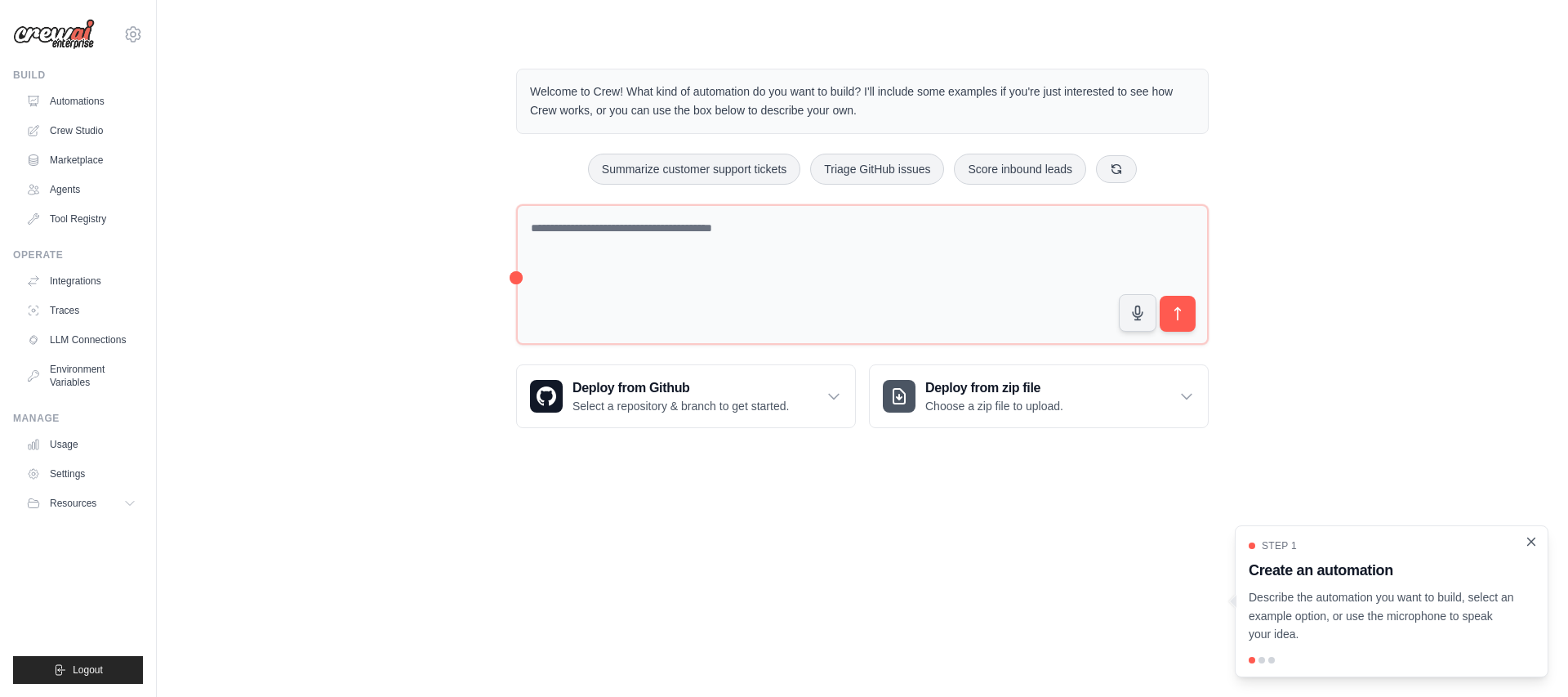
click at [1530, 544] on icon "Close walkthrough" at bounding box center [1531, 542] width 15 height 15
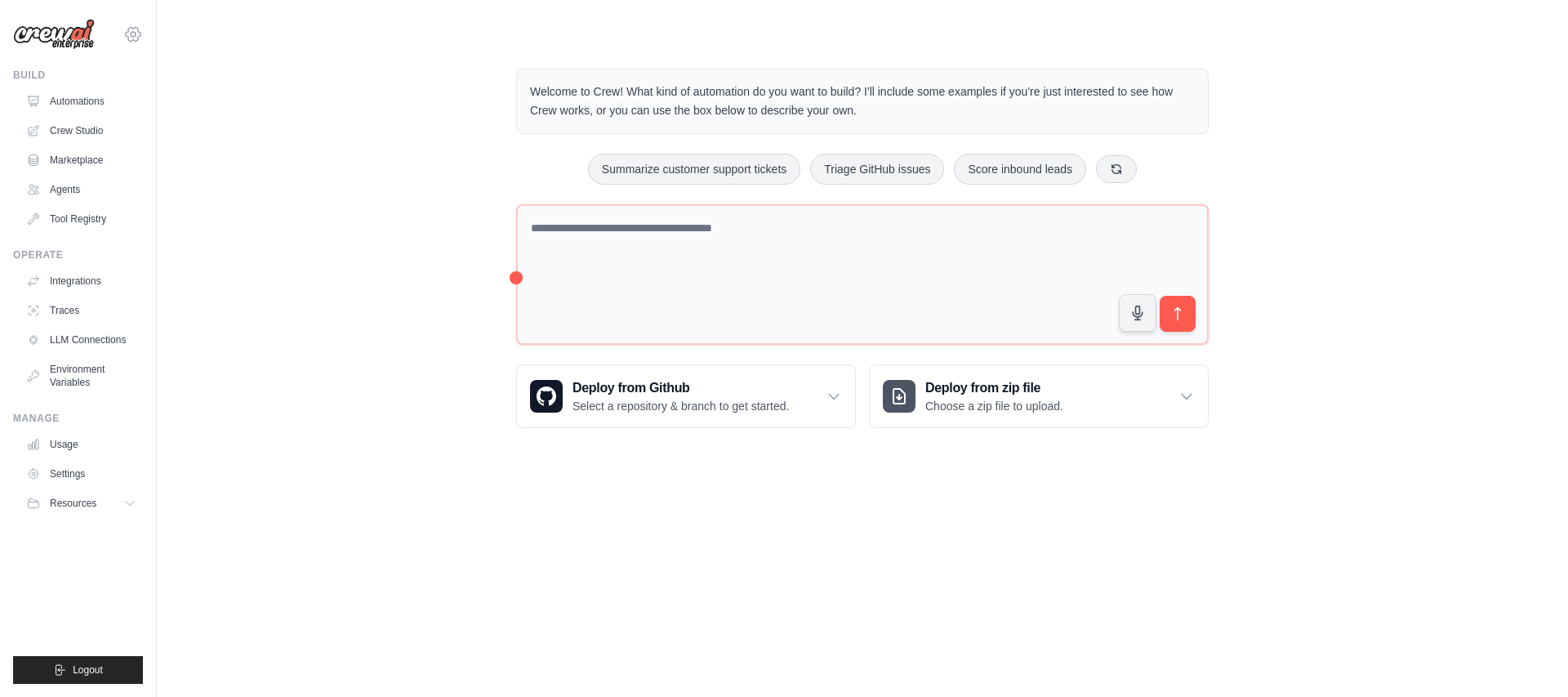
click at [128, 35] on icon at bounding box center [133, 33] width 19 height 19
click at [125, 109] on link "Settings" at bounding box center [133, 110] width 144 height 29
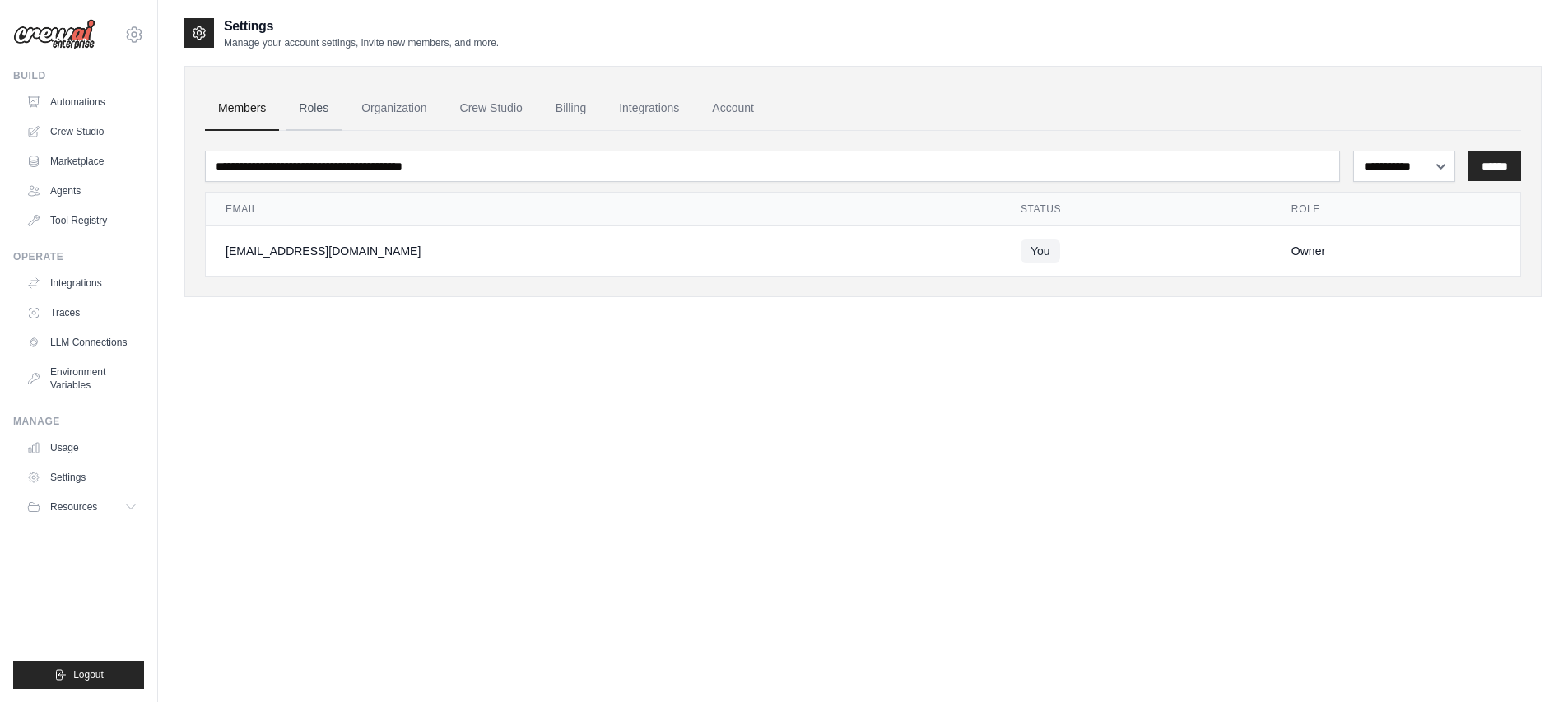
click at [328, 113] on link "Roles" at bounding box center [313, 109] width 56 height 45
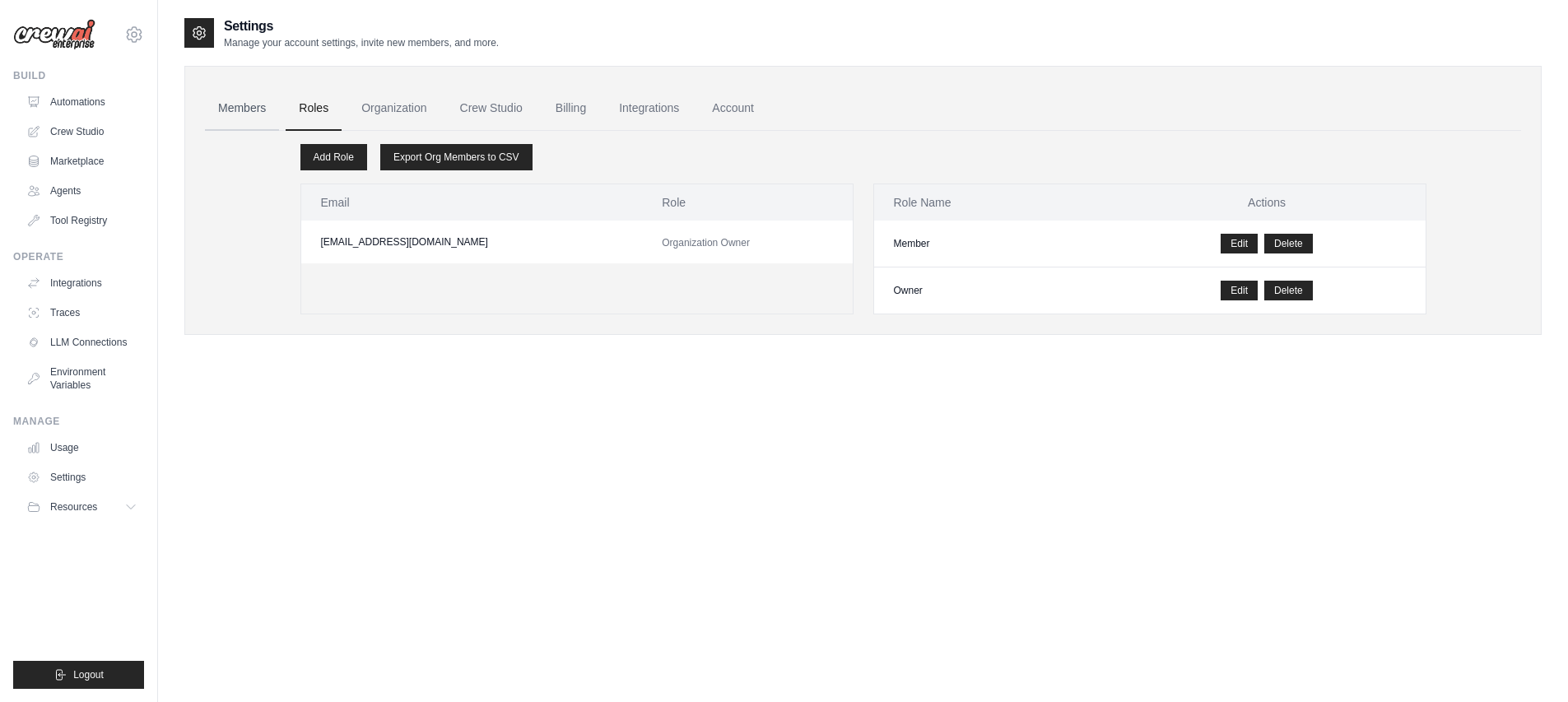
click at [247, 113] on link "Members" at bounding box center [242, 109] width 74 height 45
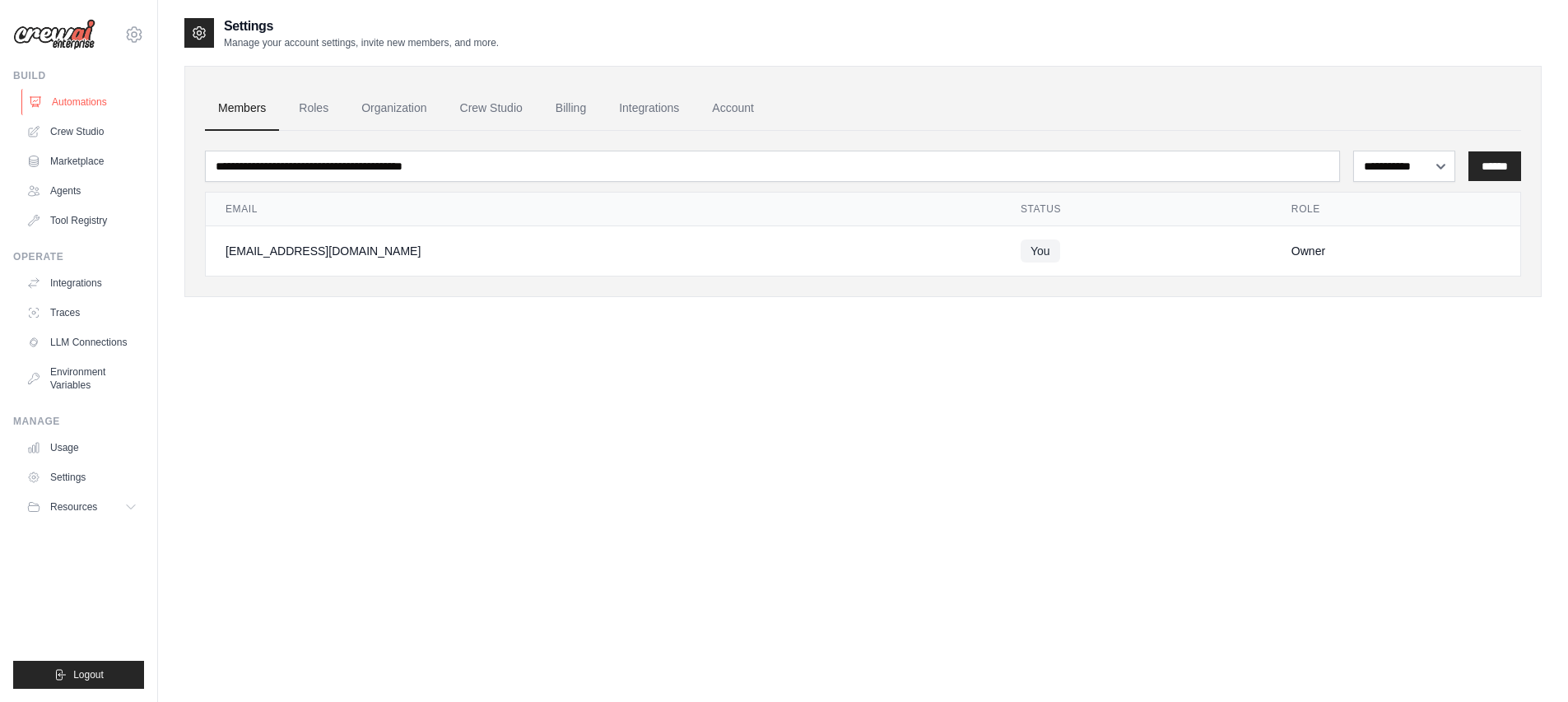
click at [103, 95] on link "Automations" at bounding box center [83, 102] width 125 height 26
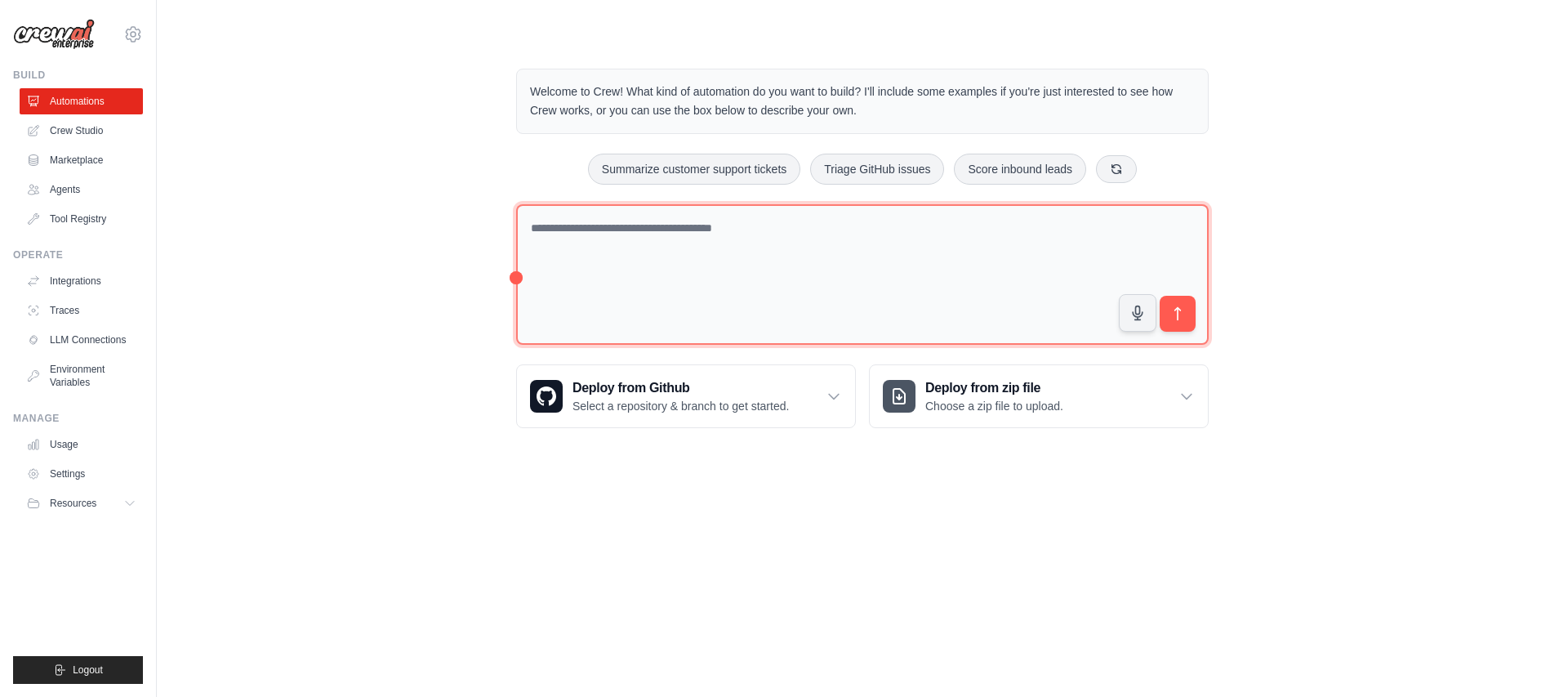
click at [703, 254] on textarea at bounding box center [863, 274] width 693 height 141
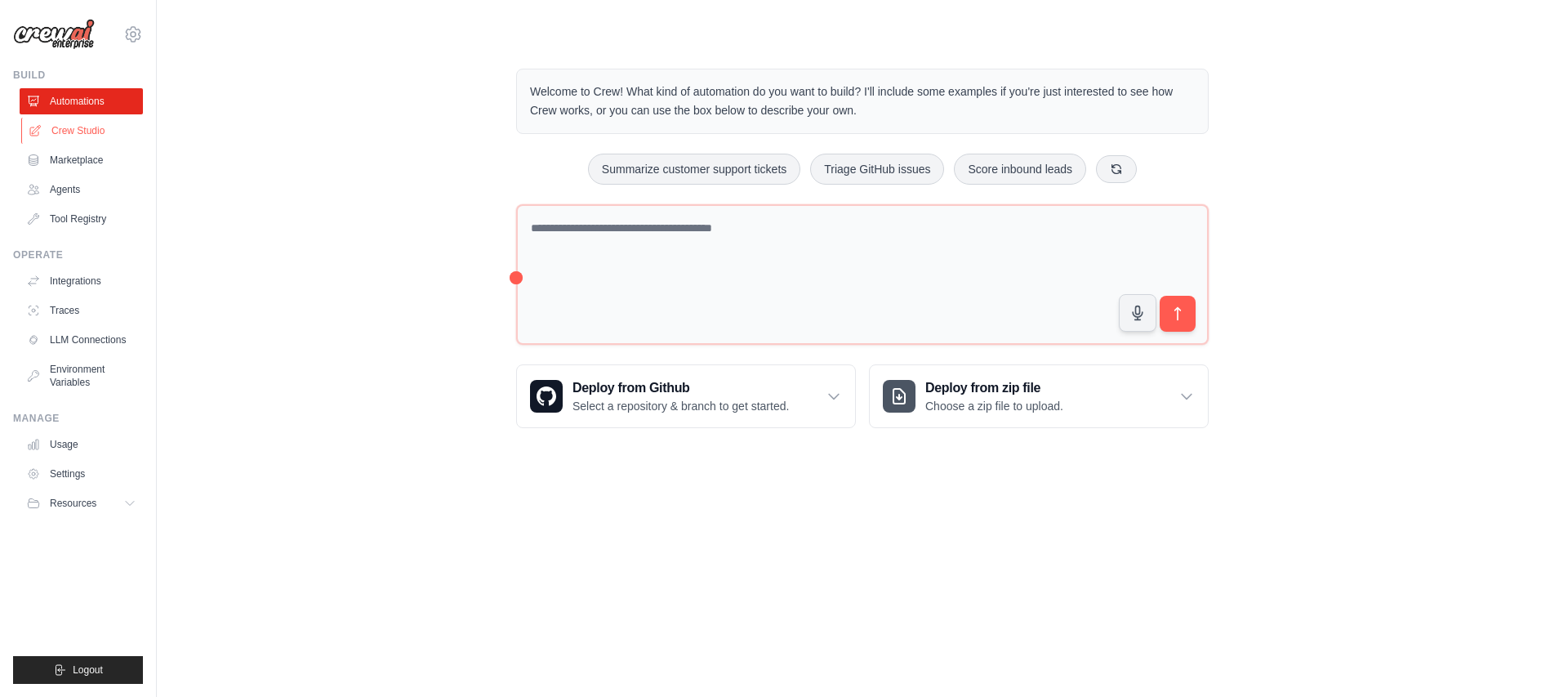
click at [86, 136] on link "Crew Studio" at bounding box center [83, 130] width 124 height 26
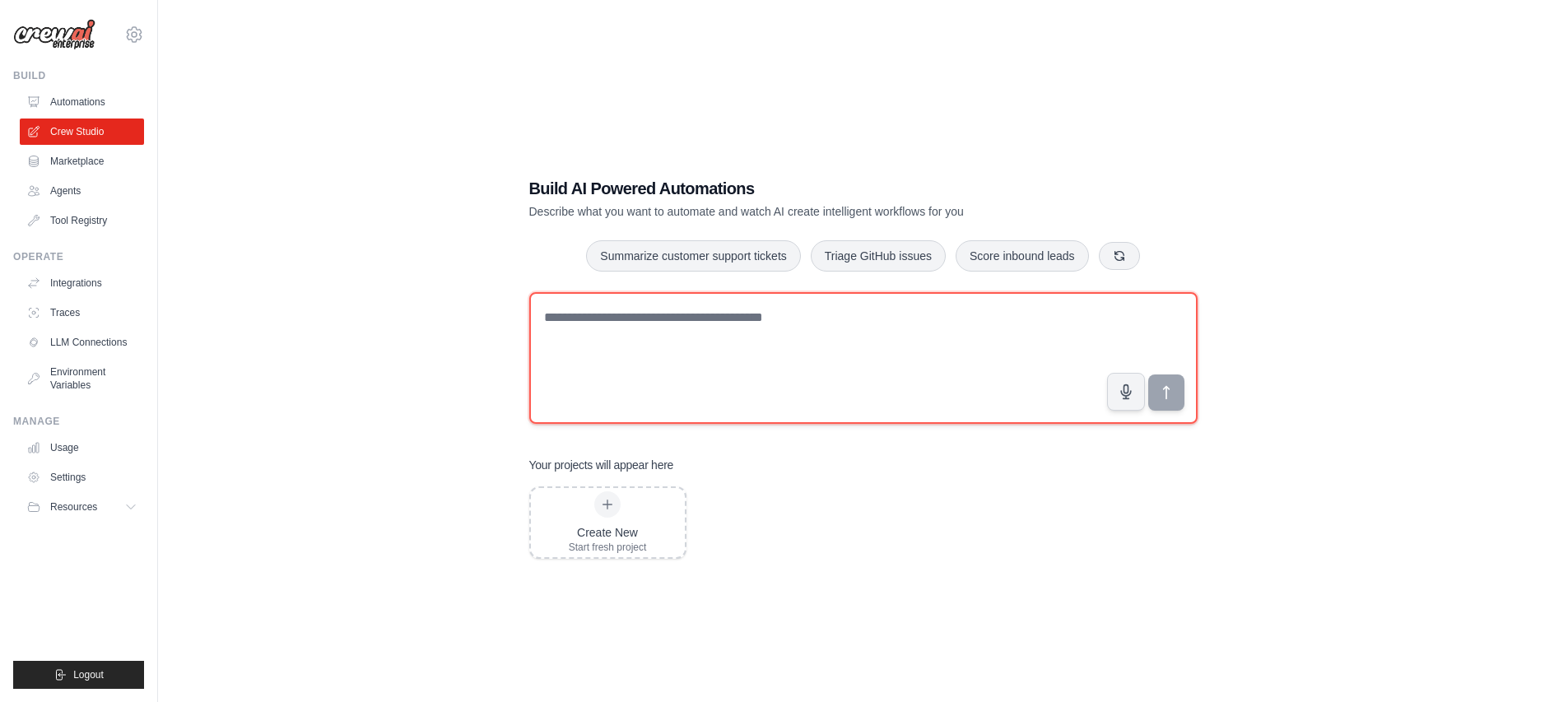
click at [739, 391] on textarea at bounding box center [863, 358] width 669 height 131
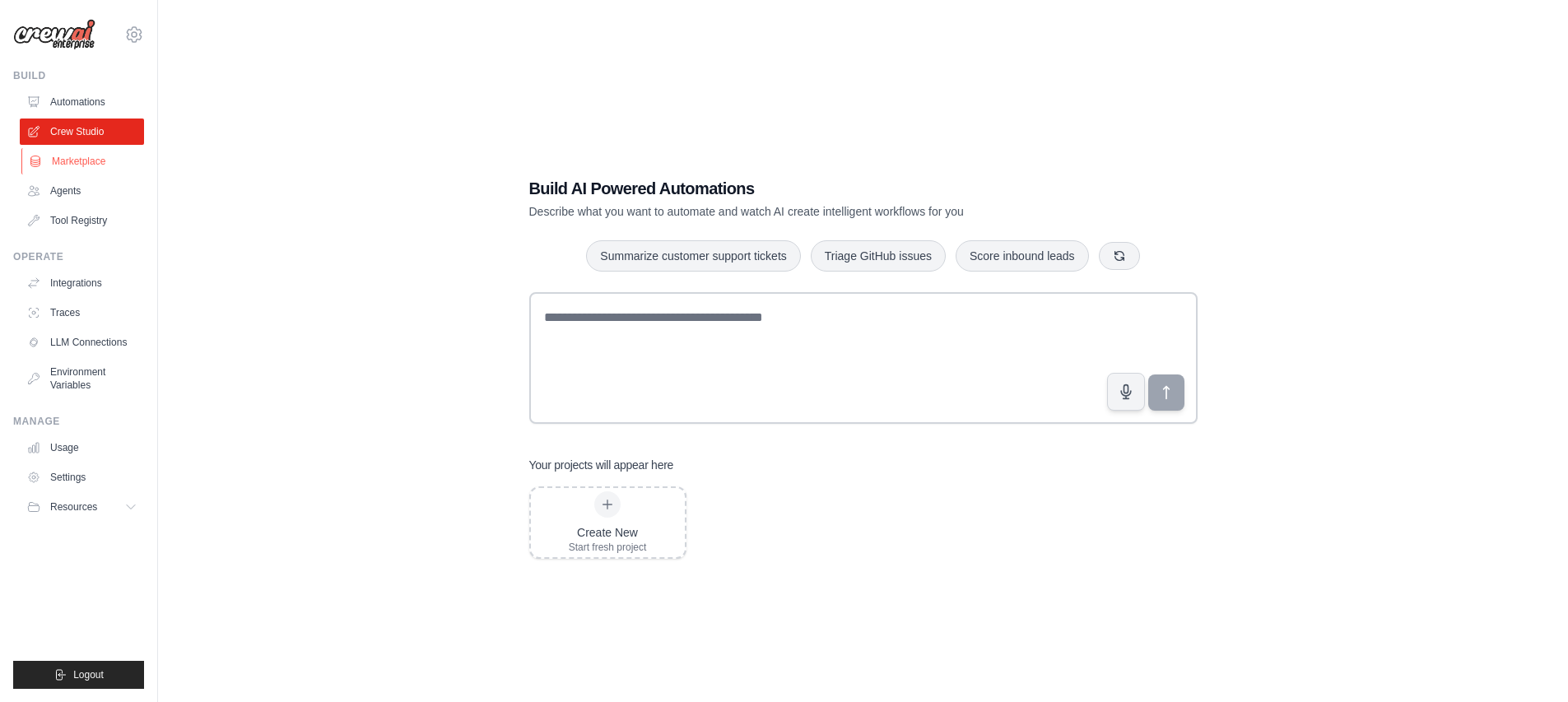
click at [66, 170] on link "Marketplace" at bounding box center [83, 161] width 125 height 26
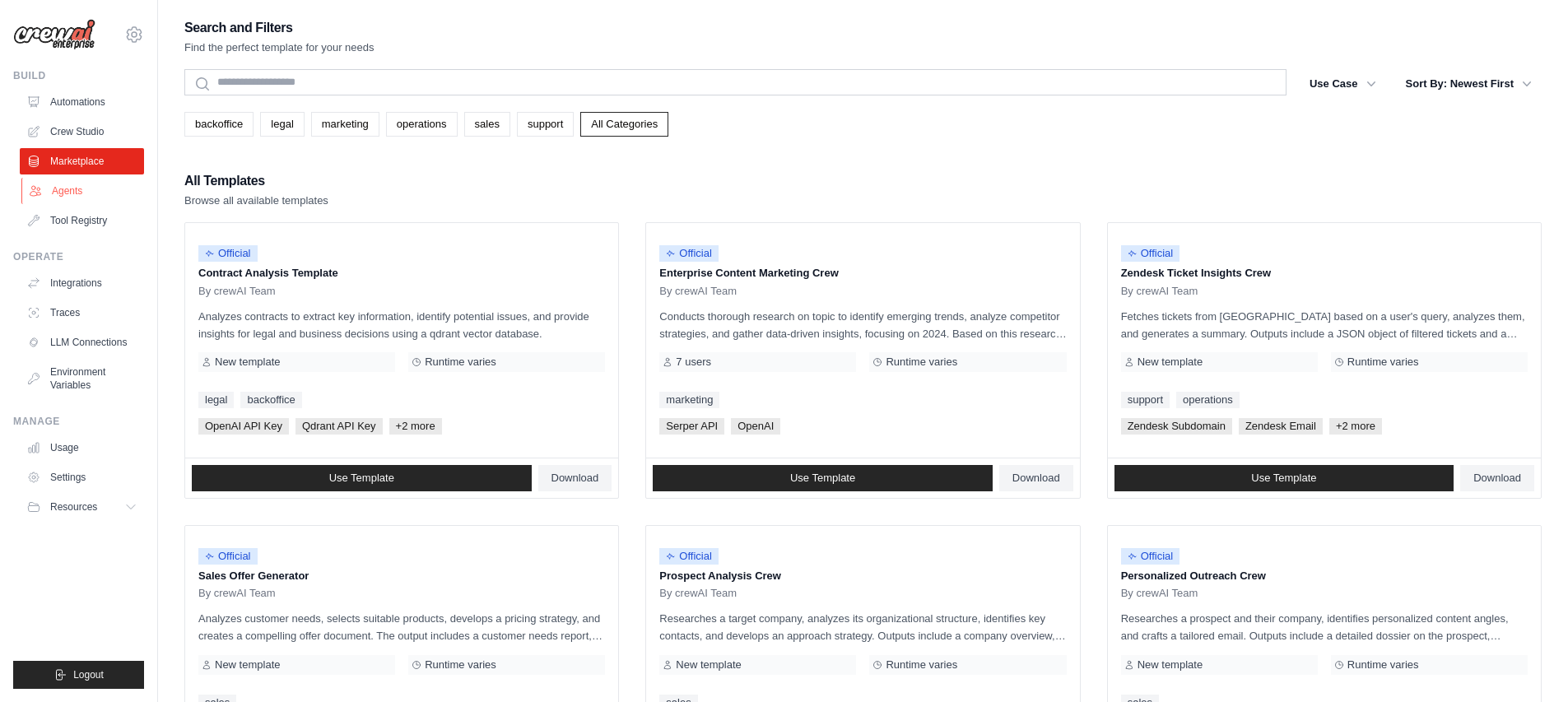
click at [69, 195] on link "Agents" at bounding box center [83, 190] width 125 height 26
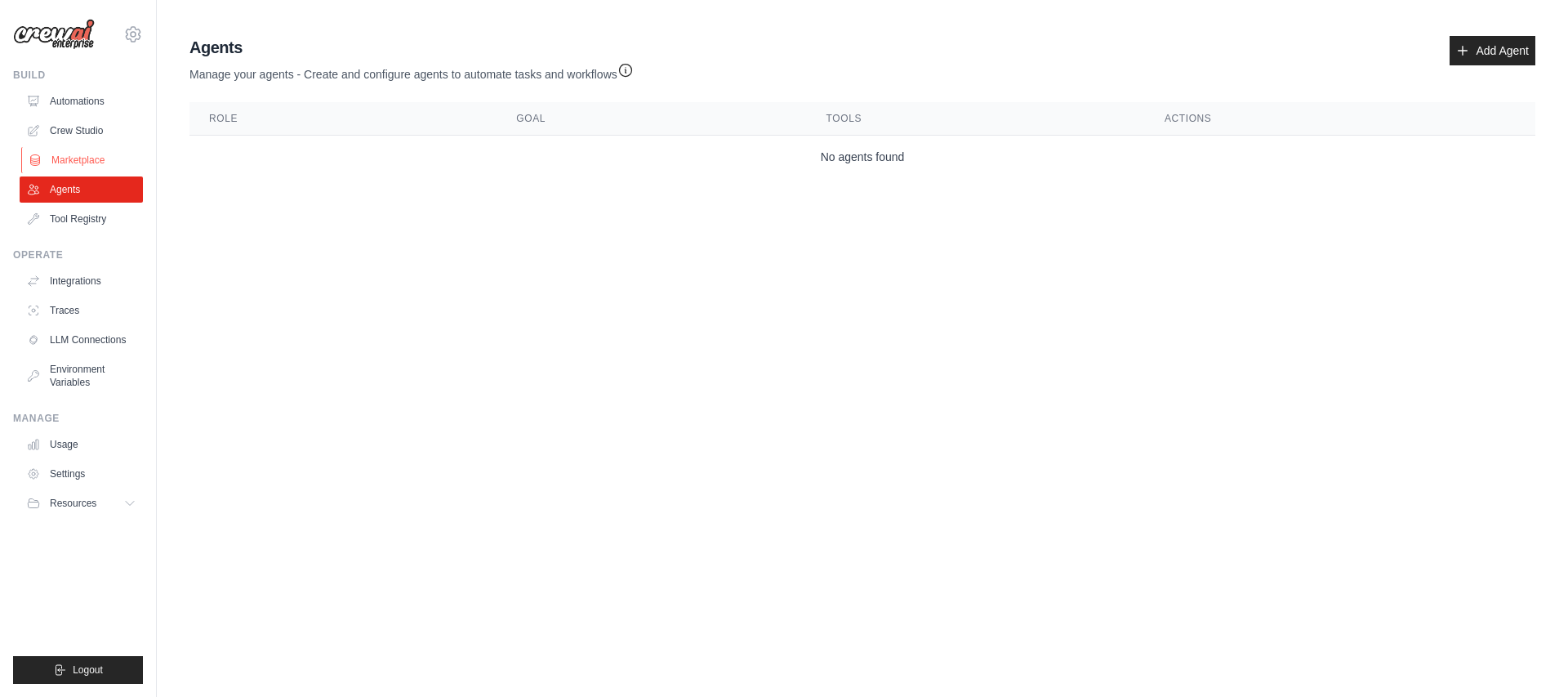
click at [103, 165] on link "Marketplace" at bounding box center [83, 160] width 124 height 26
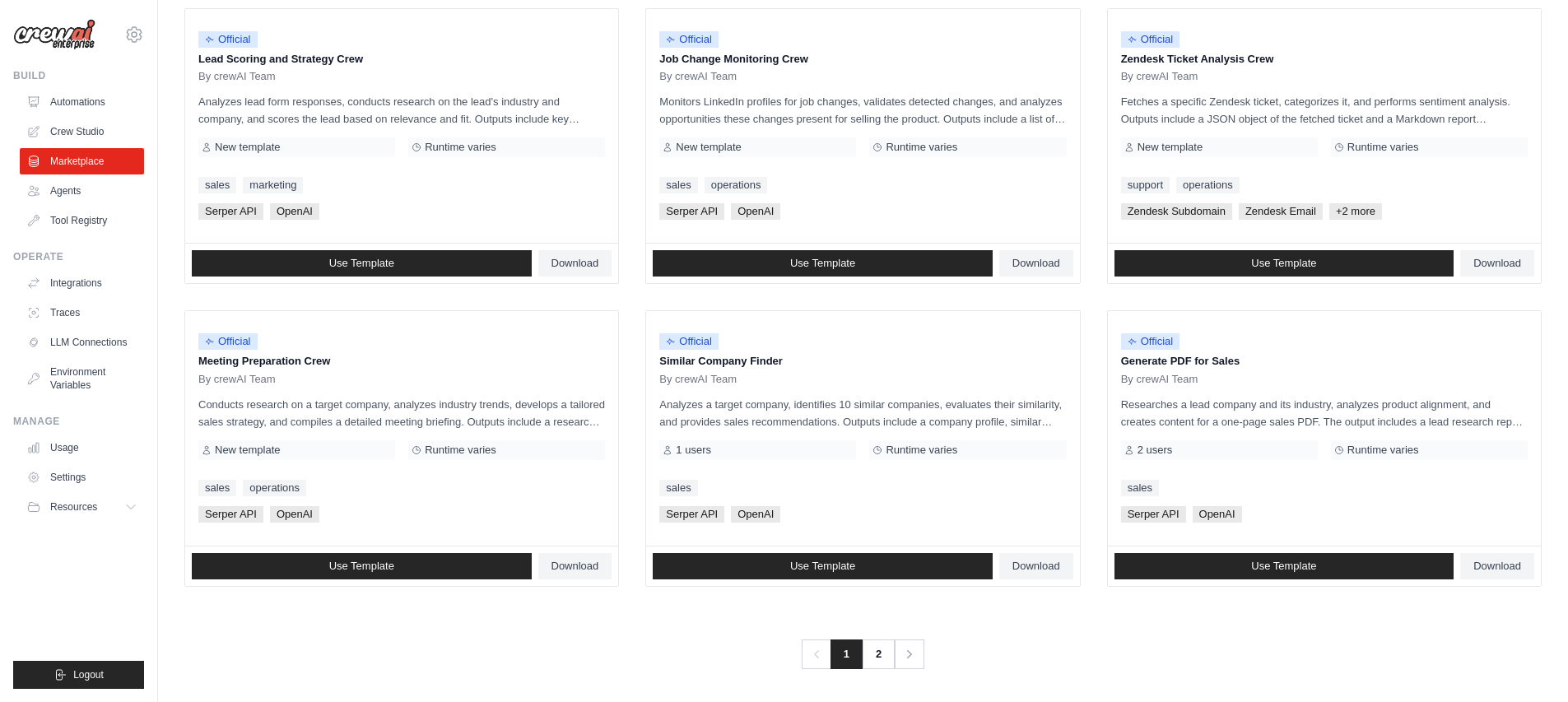
scroll to position [822, 0]
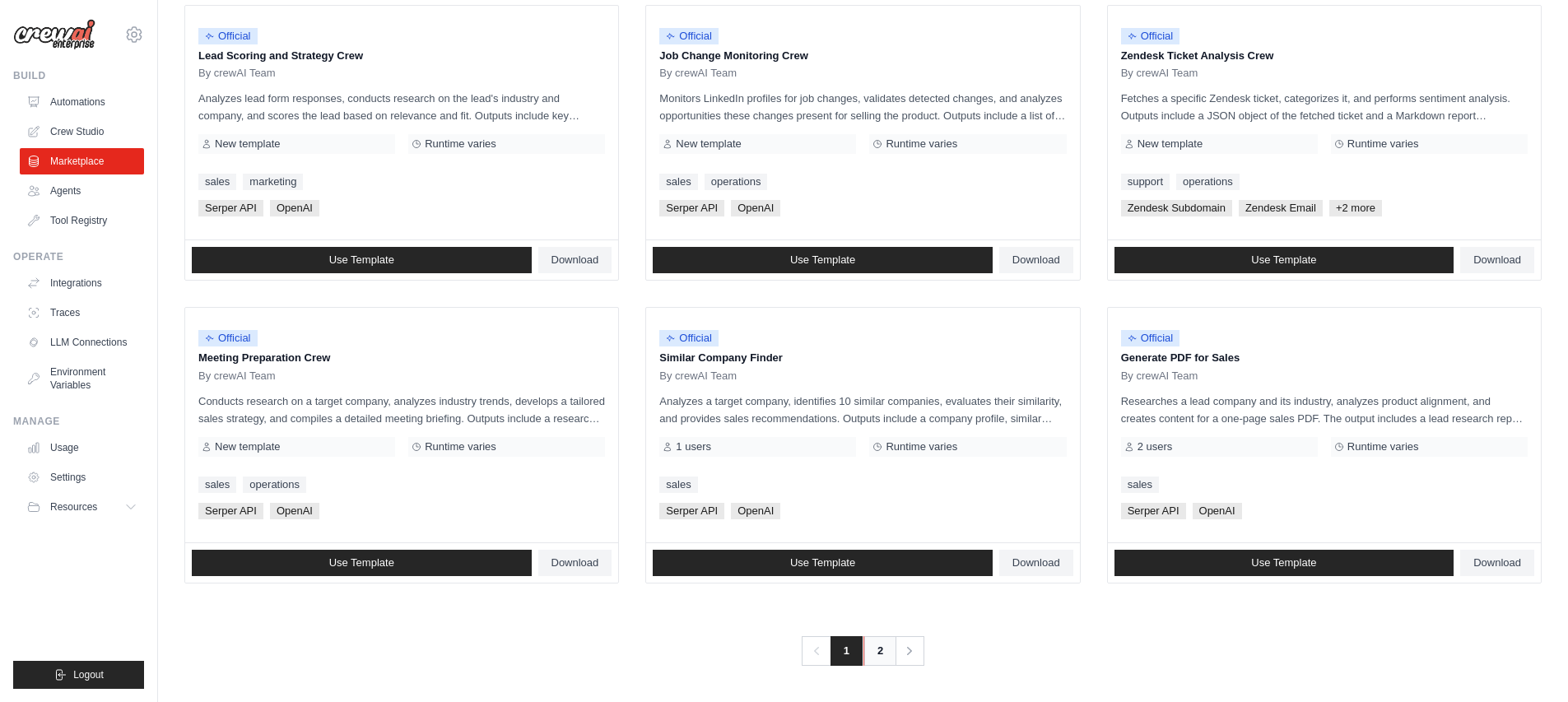
click at [885, 651] on link "2" at bounding box center [879, 650] width 33 height 29
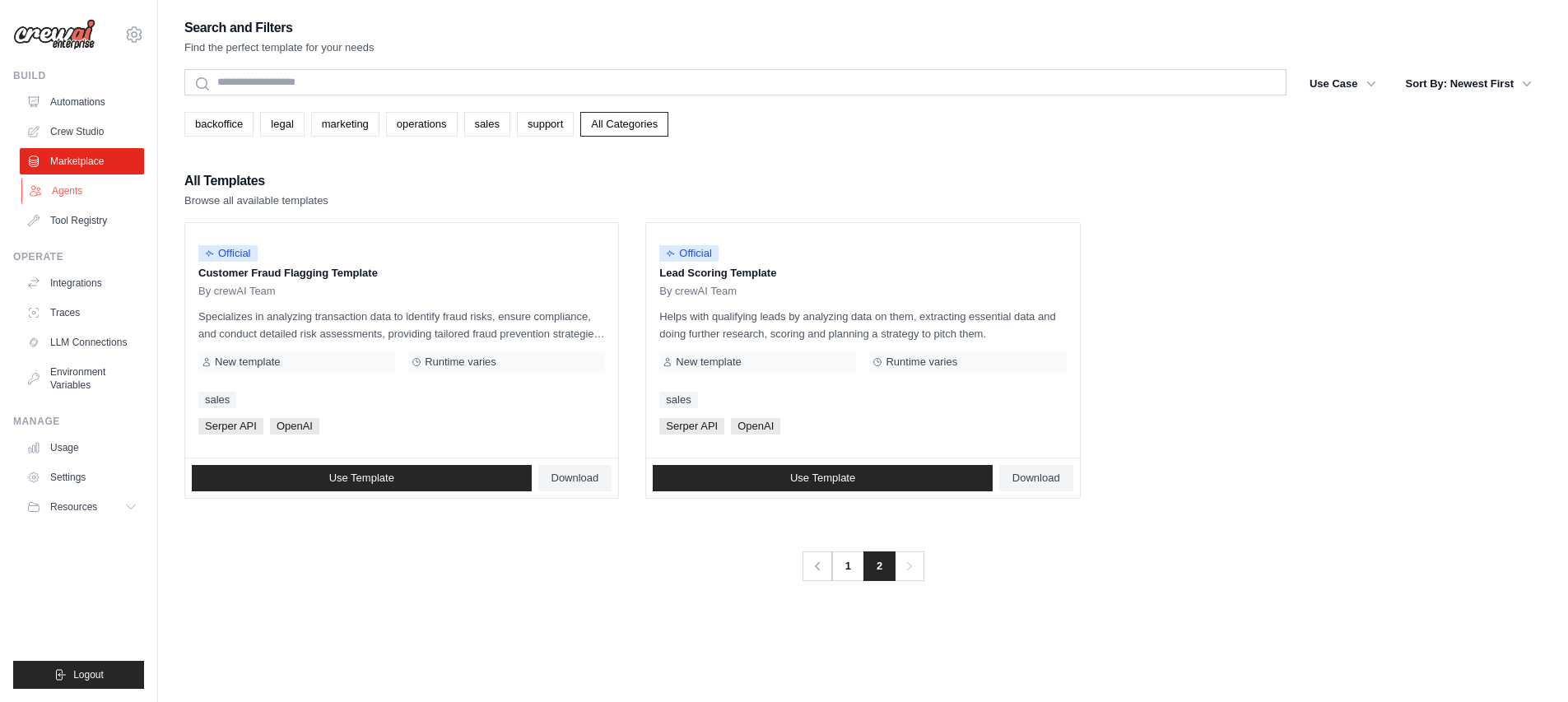
click at [120, 203] on link "Agents" at bounding box center [83, 190] width 125 height 26
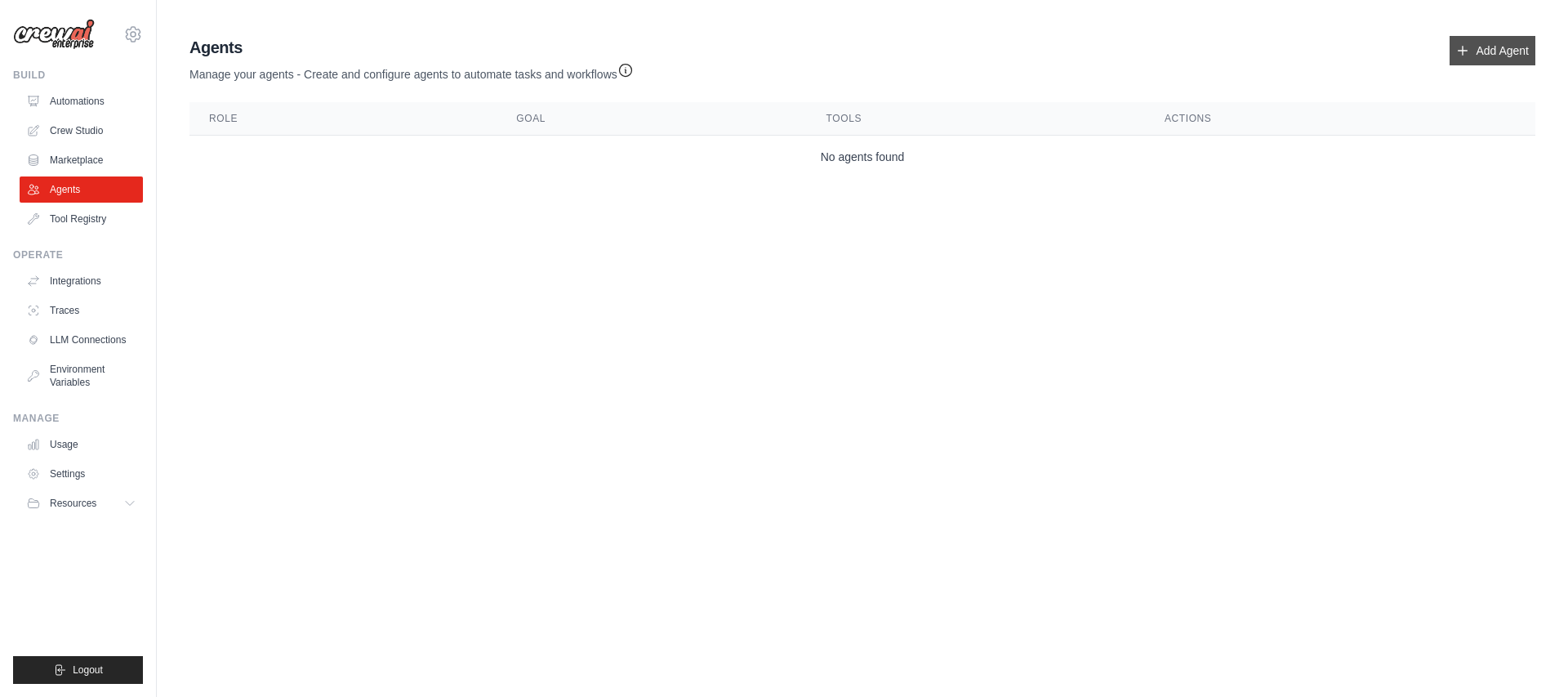
click at [1489, 60] on link "Add Agent" at bounding box center [1493, 50] width 86 height 29
click at [631, 69] on icon "button" at bounding box center [625, 69] width 13 height 13
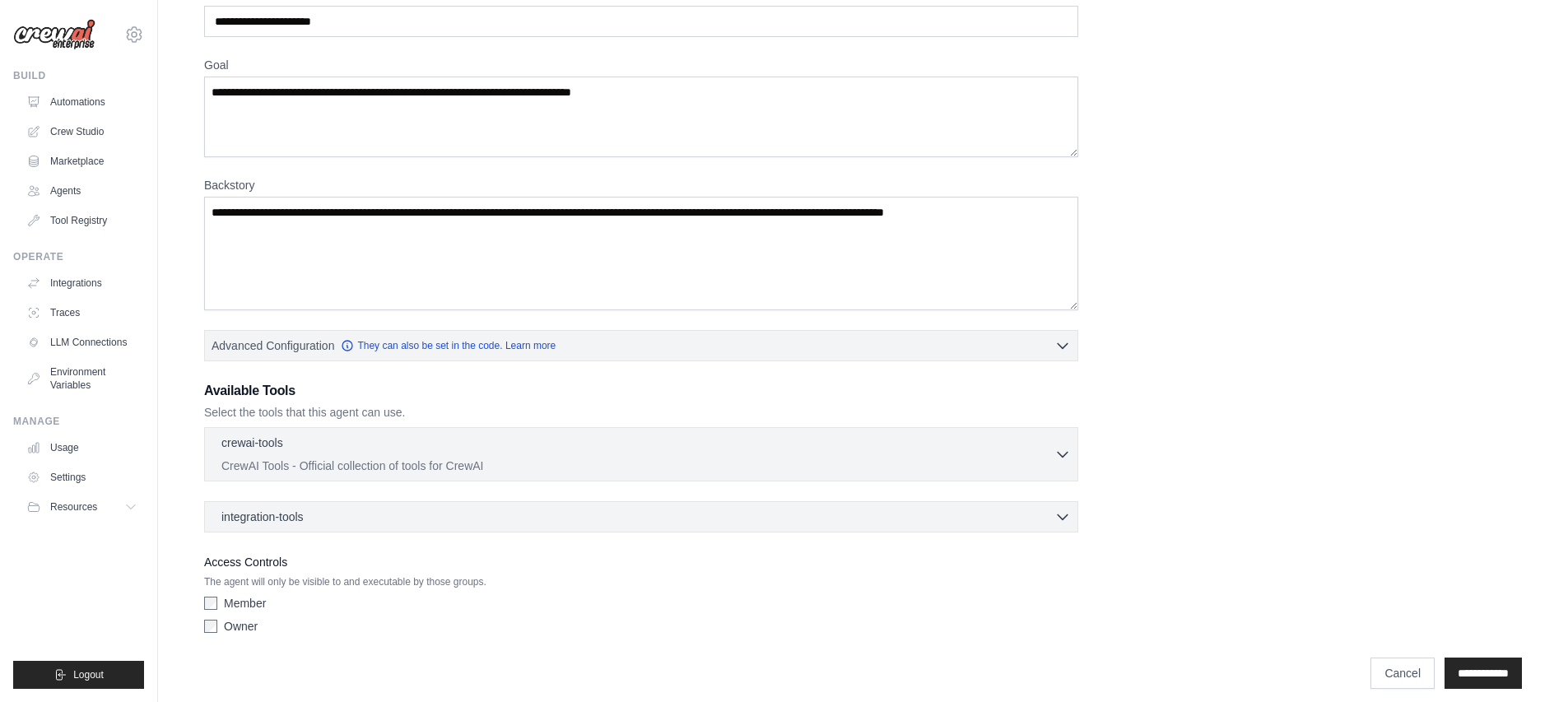
scroll to position [107, 0]
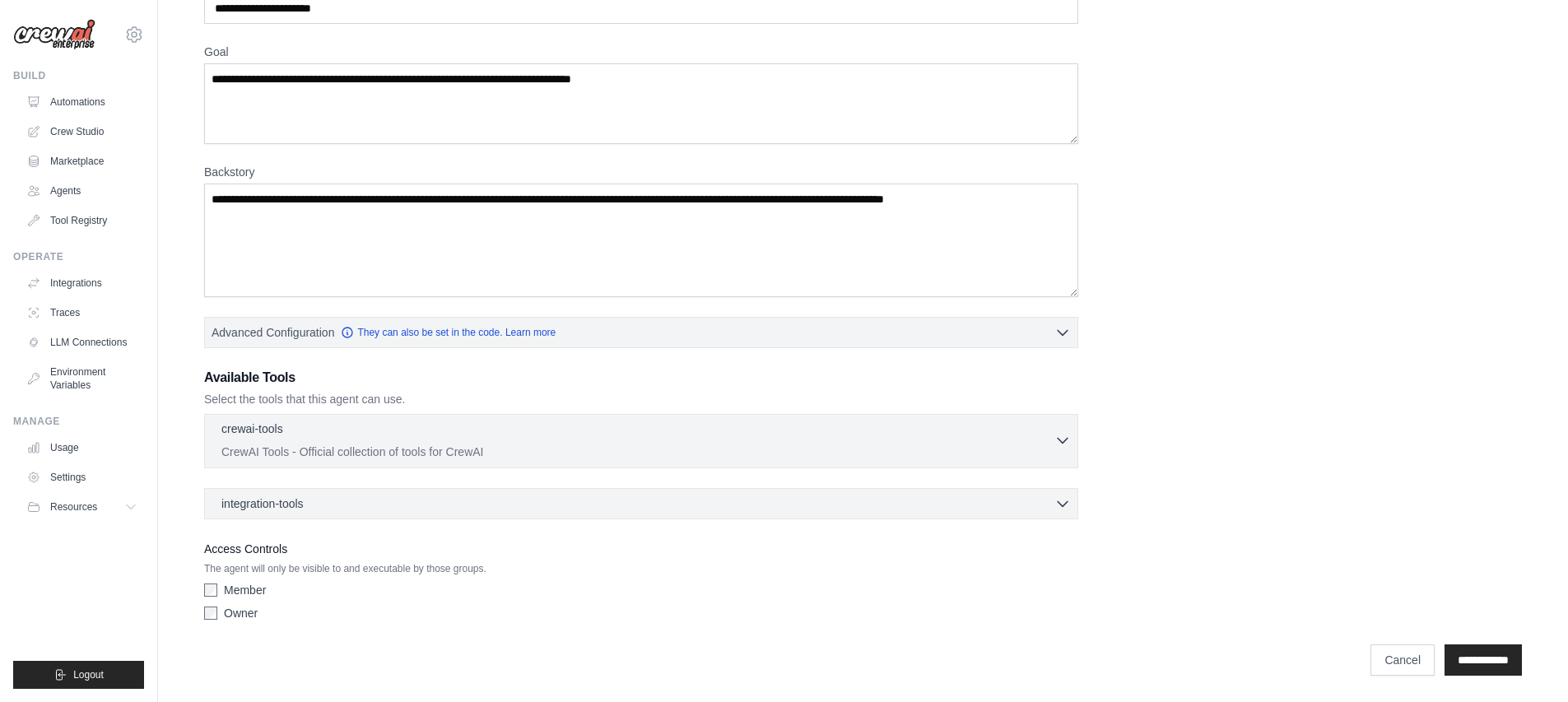
click at [328, 426] on div "crewai-tools 0 selected" at bounding box center [637, 429] width 833 height 19
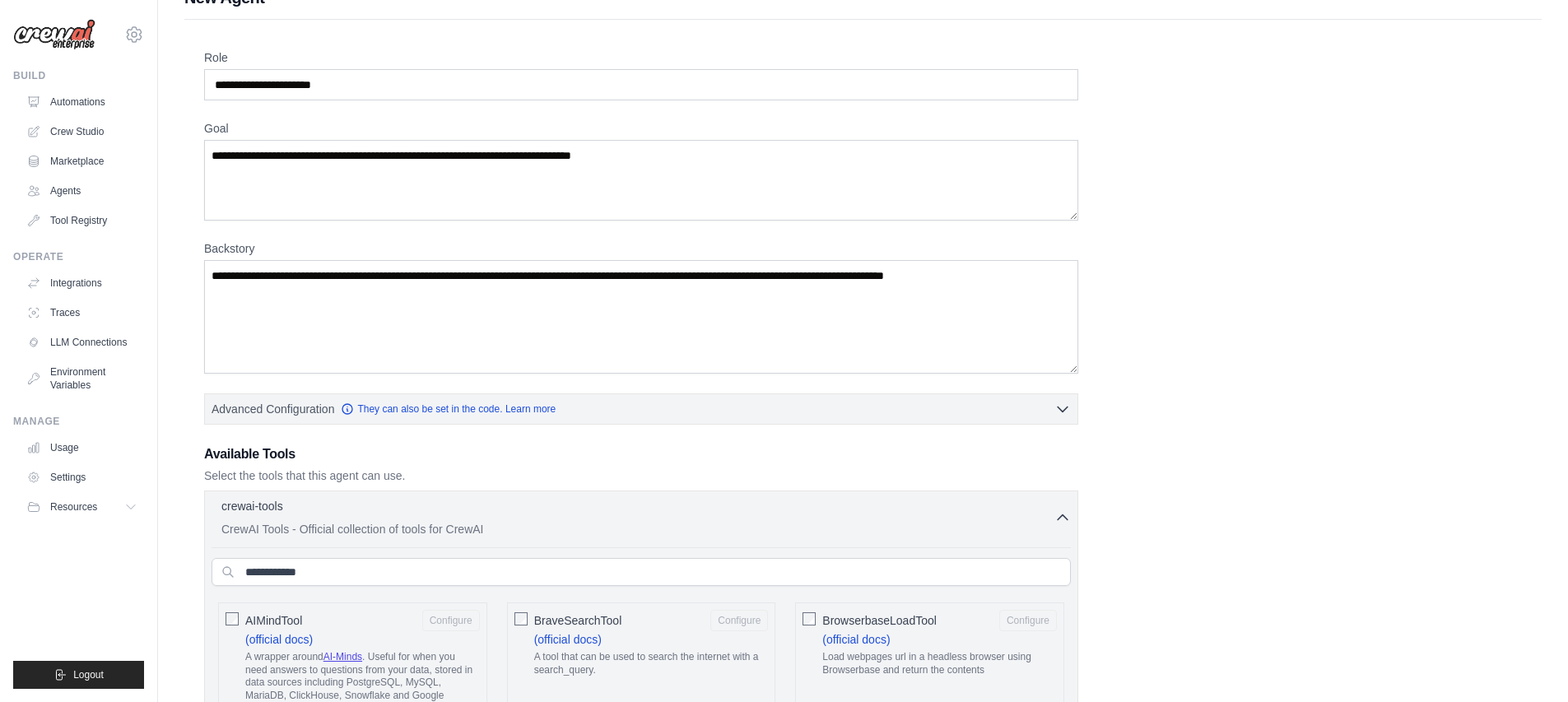
scroll to position [31, 0]
click at [515, 503] on div "crewai-tools 0 selected" at bounding box center [637, 505] width 833 height 19
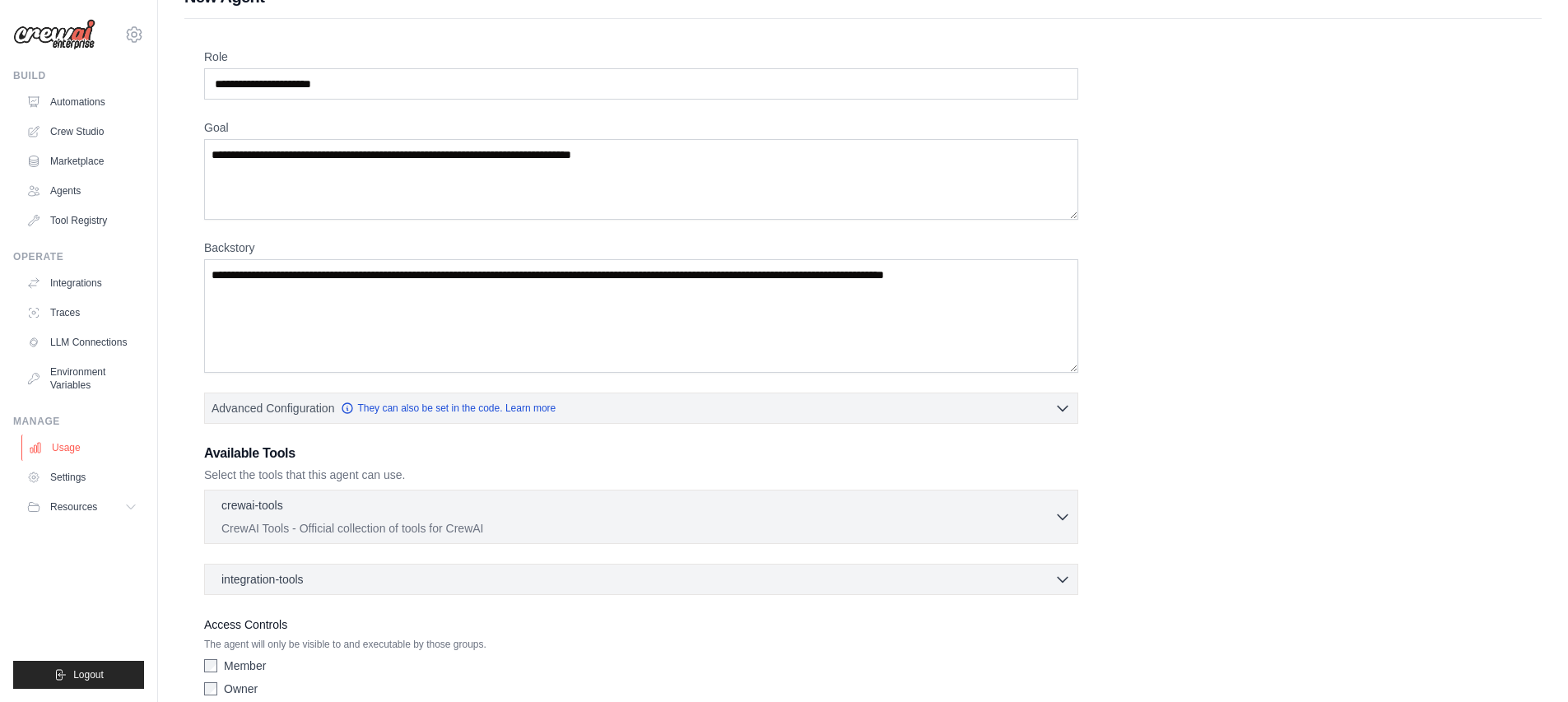
click at [66, 446] on link "Usage" at bounding box center [83, 447] width 125 height 26
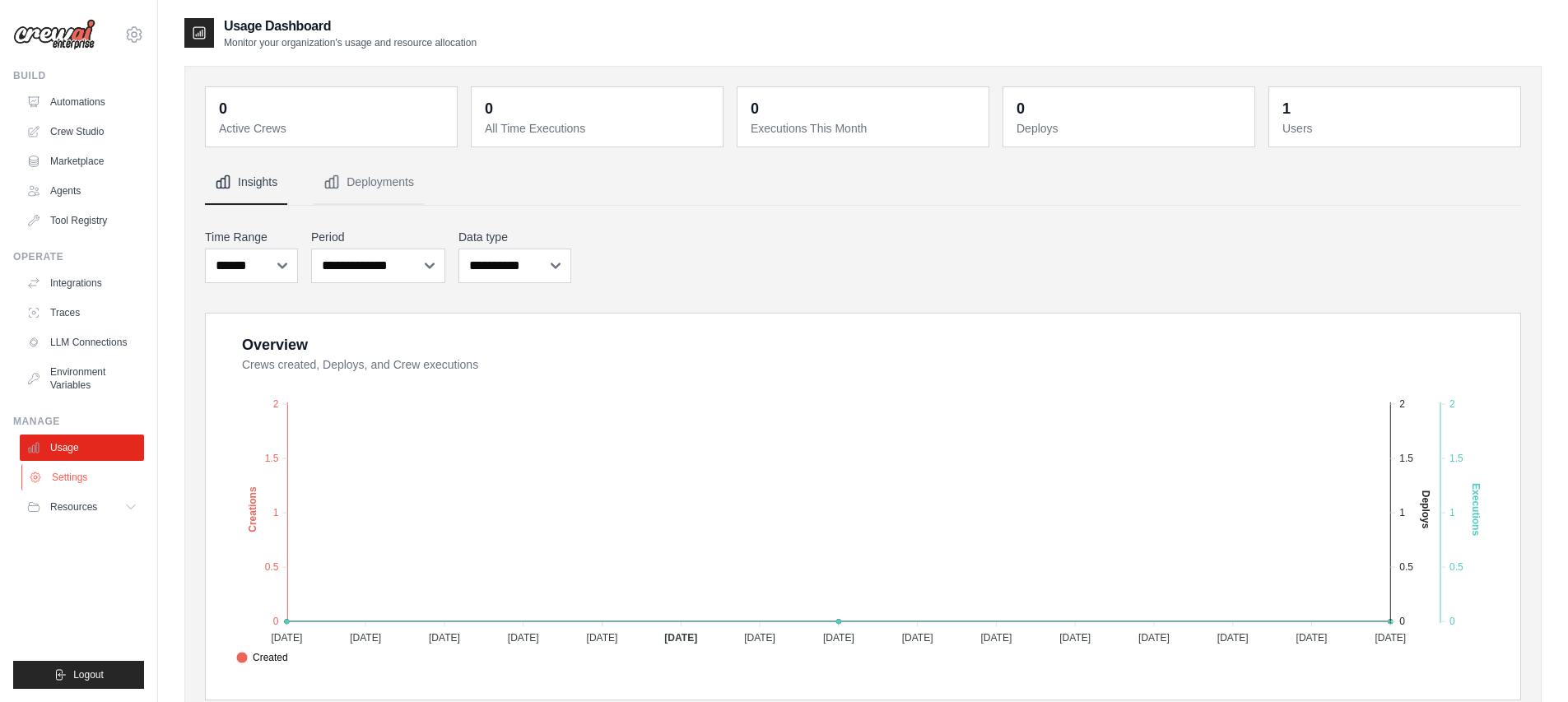
click at [90, 470] on link "Settings" at bounding box center [83, 476] width 125 height 26
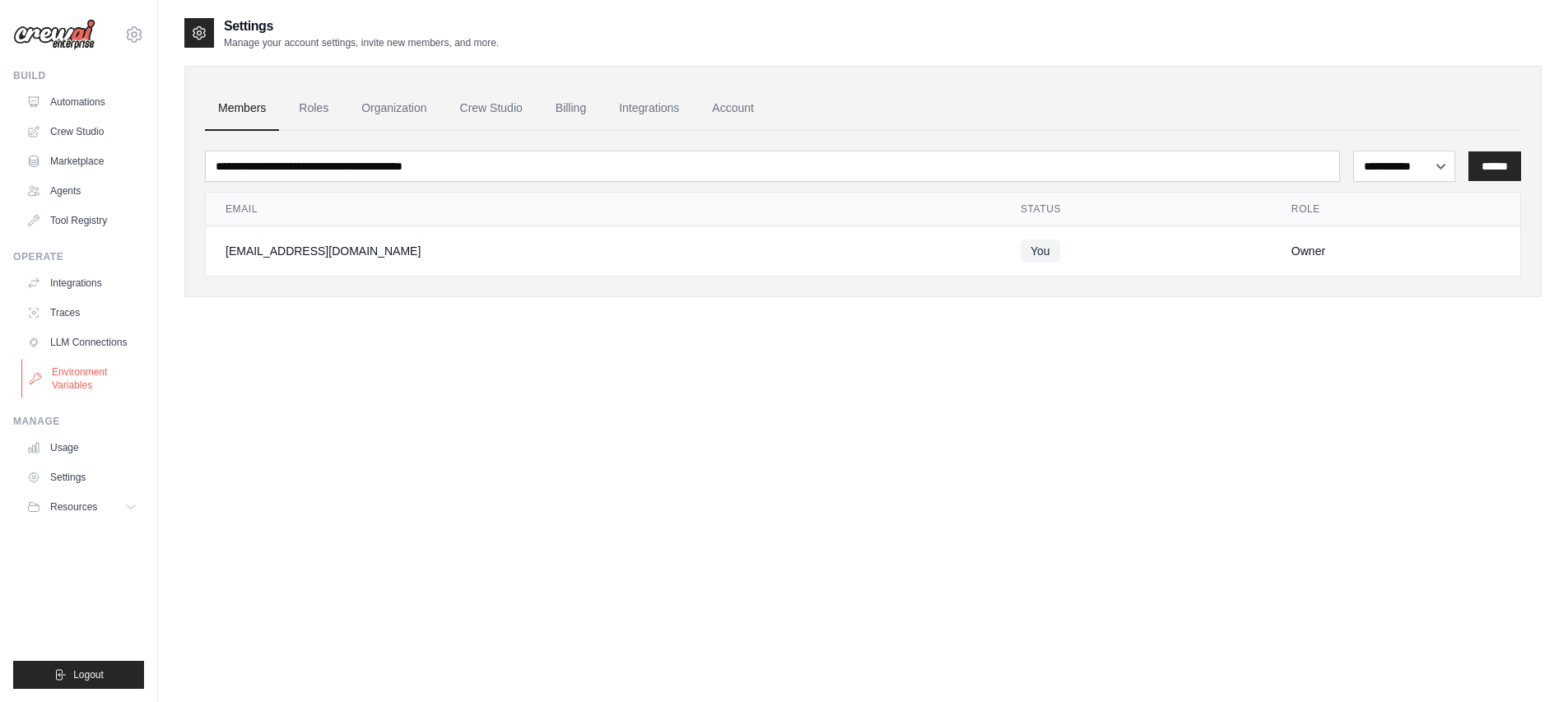
click at [103, 386] on link "Environment Variables" at bounding box center [83, 378] width 125 height 40
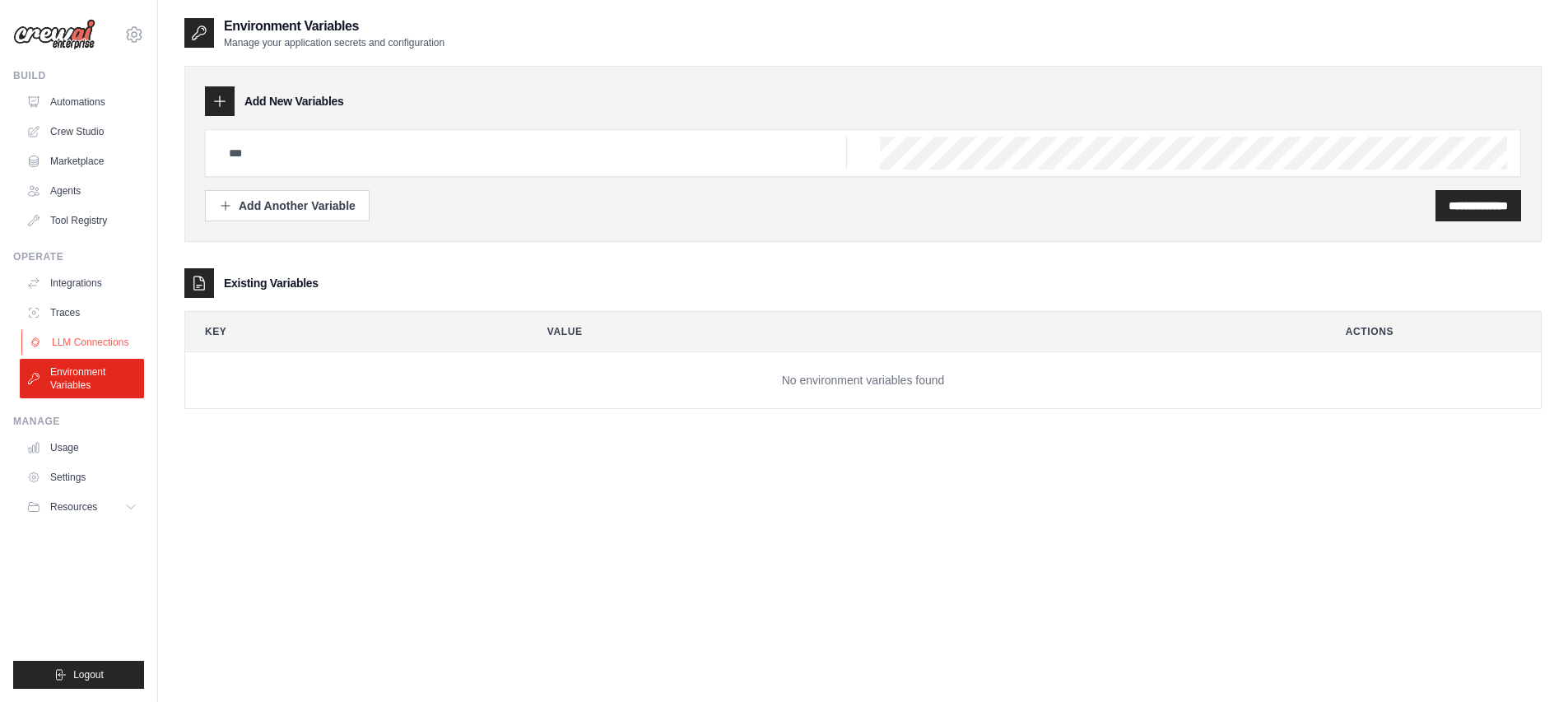
click at [106, 331] on link "LLM Connections" at bounding box center [83, 342] width 125 height 26
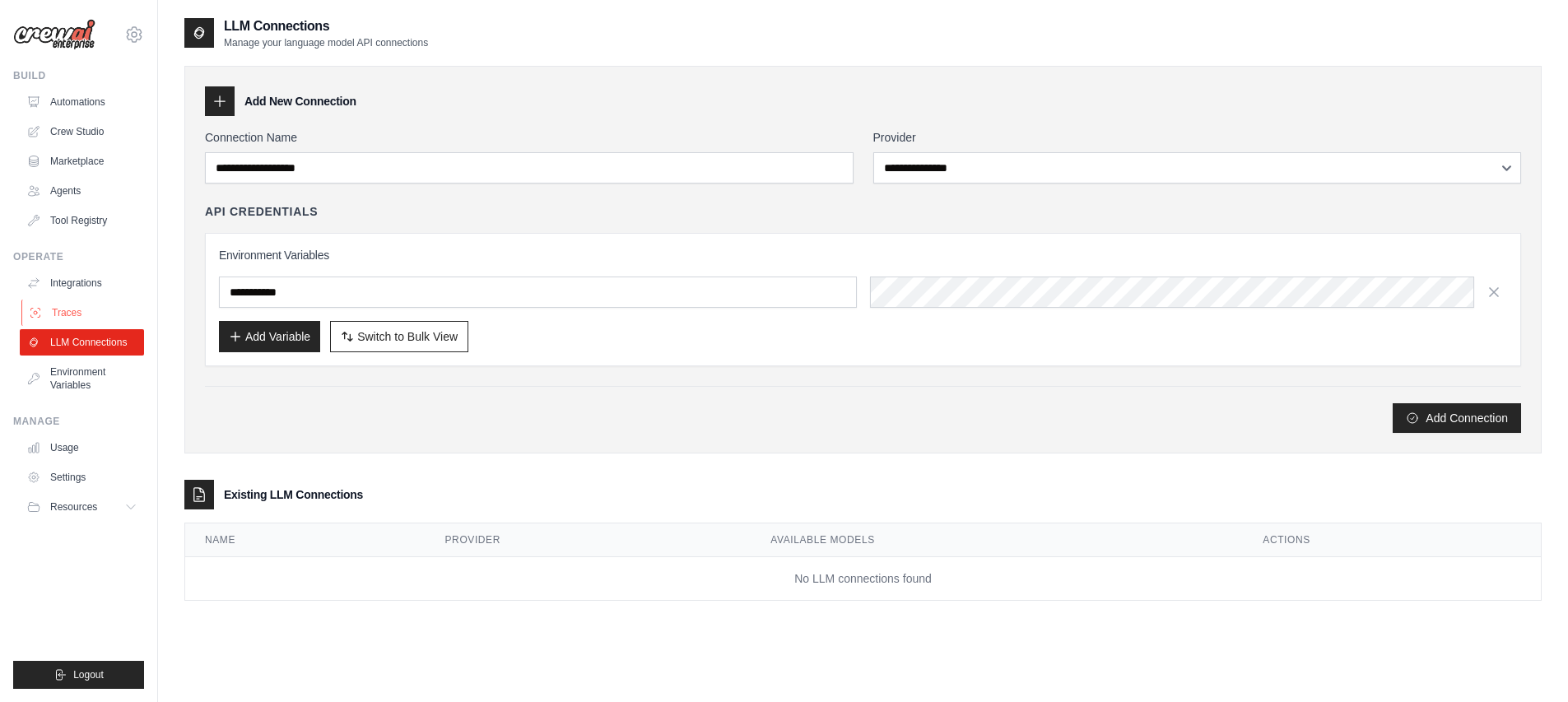
click at [106, 307] on link "Traces" at bounding box center [83, 312] width 125 height 26
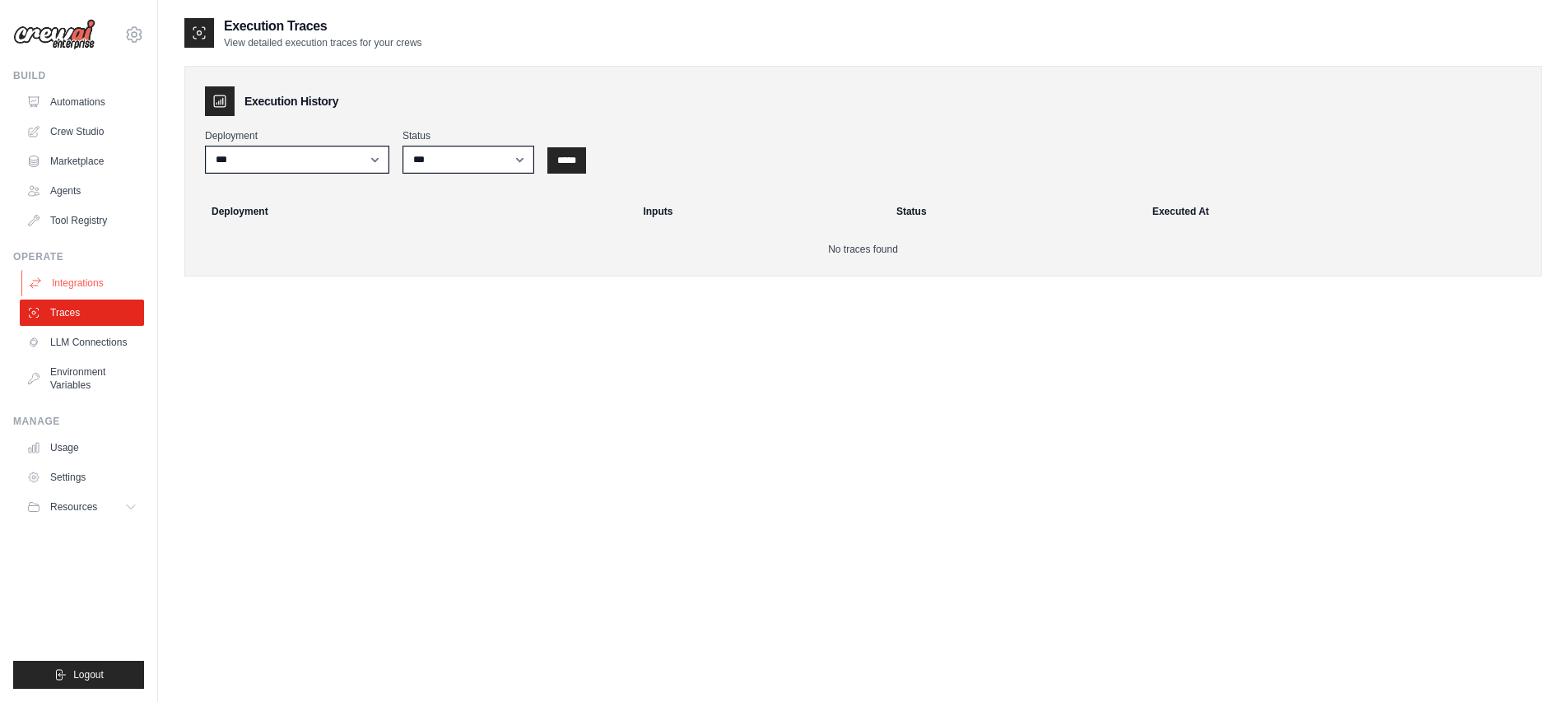
click at [117, 289] on link "Integrations" at bounding box center [83, 283] width 125 height 26
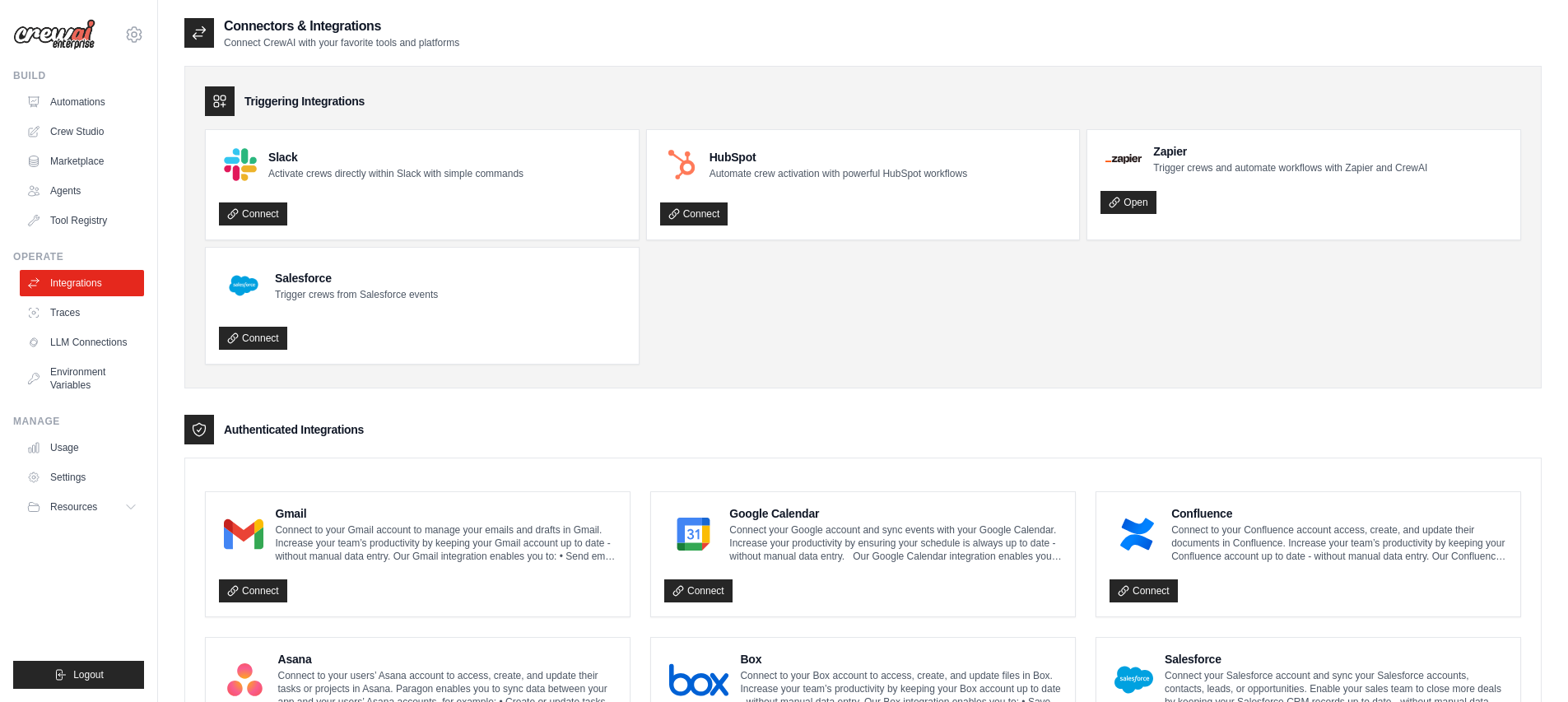
click at [85, 26] on img at bounding box center [55, 34] width 83 height 31
drag, startPoint x: 80, startPoint y: 33, endPoint x: 132, endPoint y: 33, distance: 52.0
click at [81, 33] on img at bounding box center [55, 34] width 83 height 31
click at [138, 33] on icon at bounding box center [134, 34] width 19 height 19
